Goal: Register for event/course

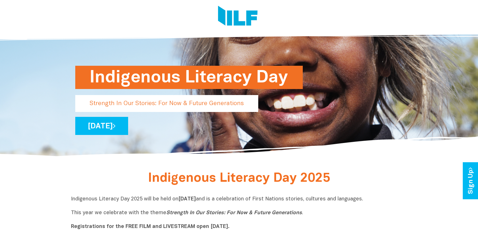
scroll to position [58, 0]
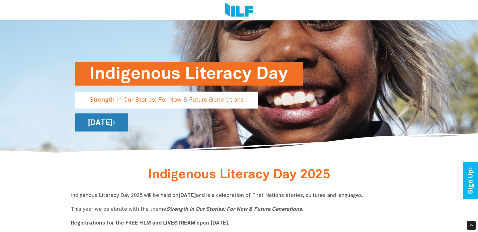
click at [128, 125] on link "[DATE]" at bounding box center [101, 123] width 53 height 18
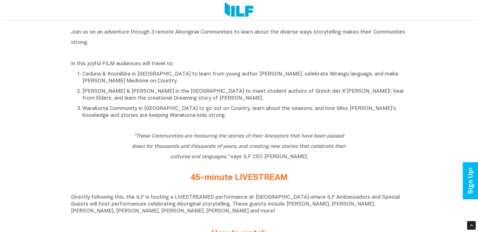
scroll to position [294, 0]
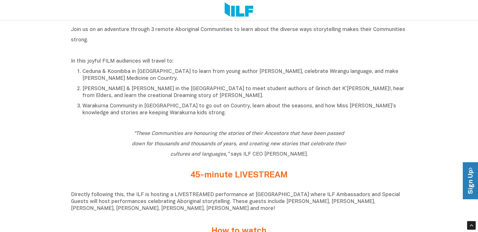
click at [467, 180] on link "Sign Up" at bounding box center [471, 180] width 16 height 37
